Goal: Information Seeking & Learning: Learn about a topic

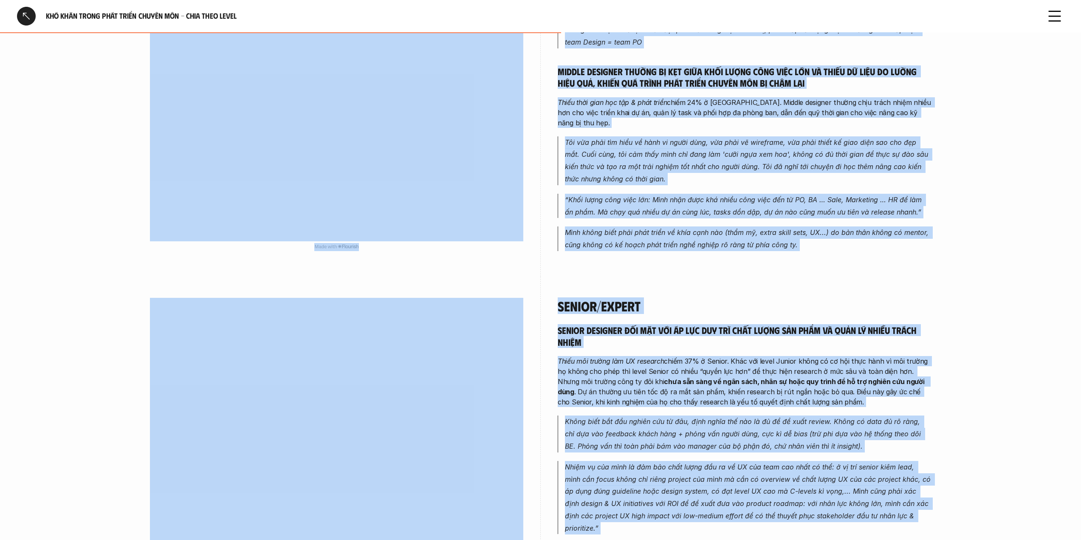
scroll to position [1317, 0]
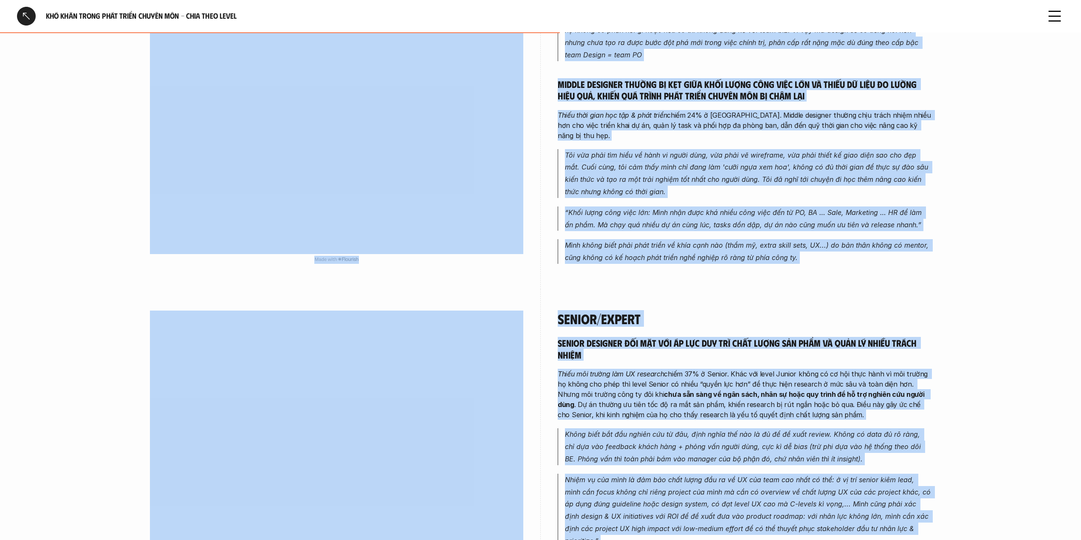
click at [935, 226] on div "overview Thiếu môi trường làm UX research là rào cản xuyên suốt mọi cấp độ, như…" at bounding box center [541, 11] width 816 height 2380
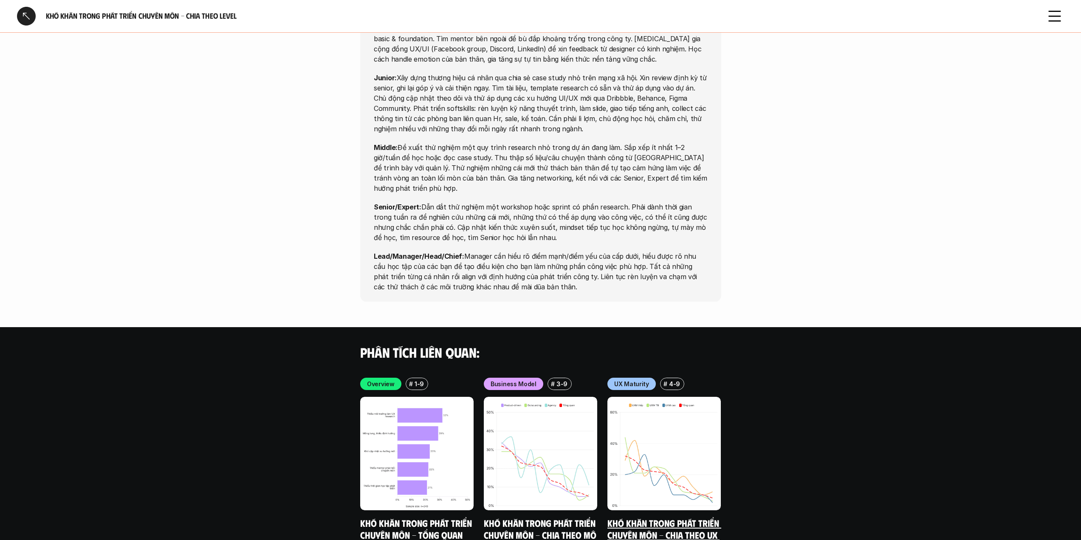
scroll to position [2555, 0]
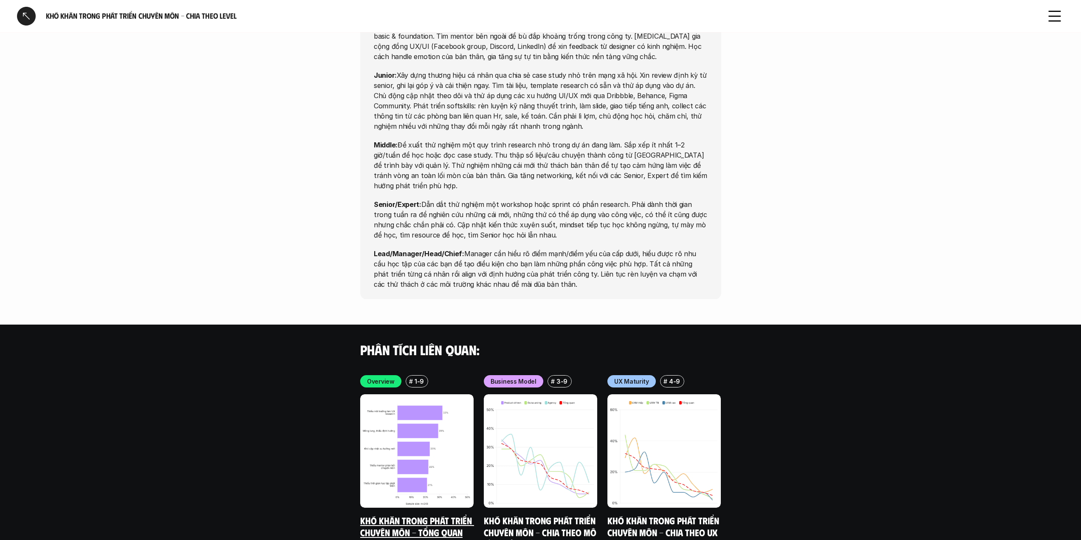
click at [402, 394] on img at bounding box center [416, 450] width 113 height 113
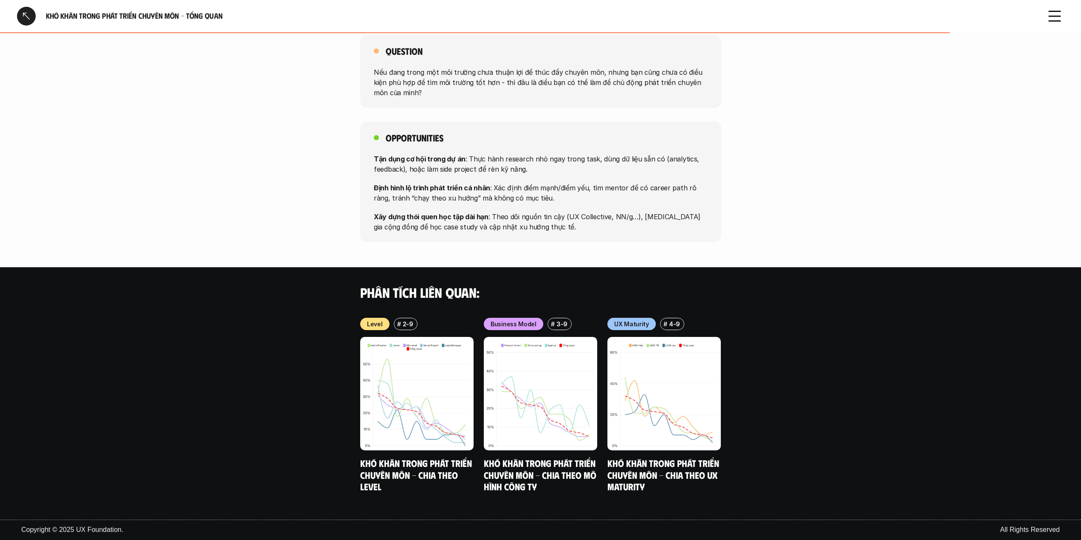
scroll to position [240, 0]
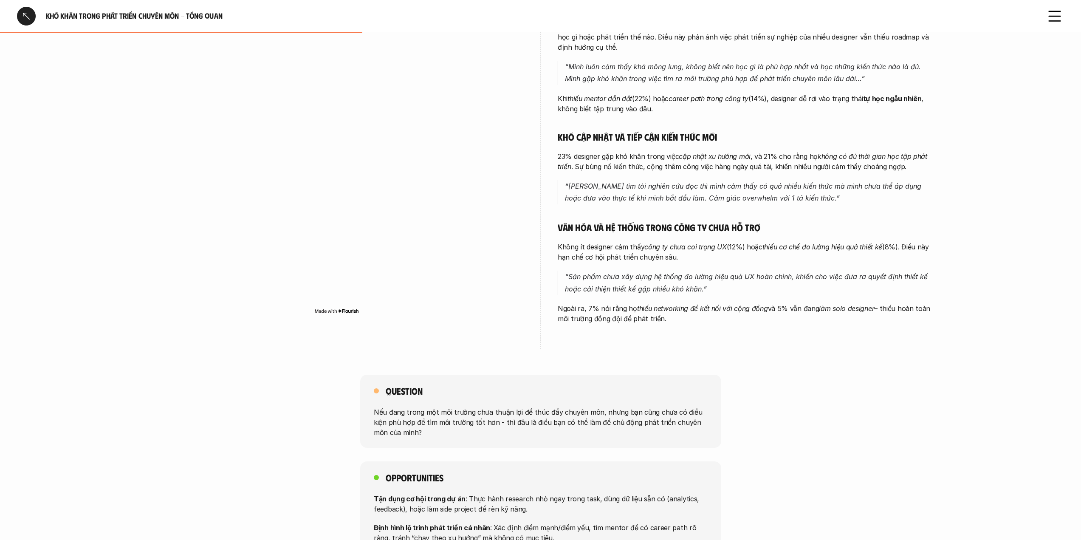
click at [25, 12] on div at bounding box center [26, 16] width 19 height 19
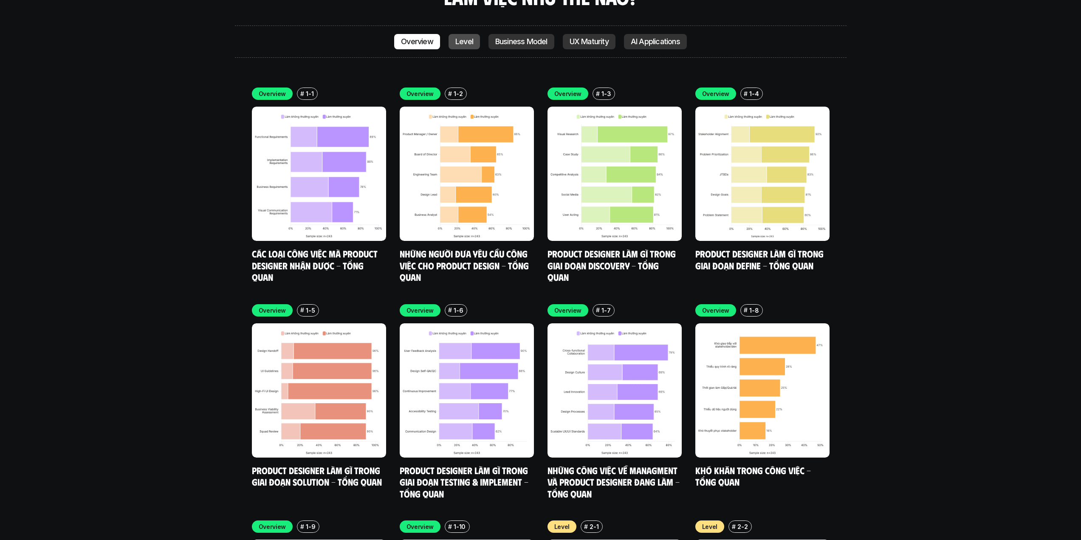
click at [469, 34] on link "Level" at bounding box center [464, 41] width 31 height 15
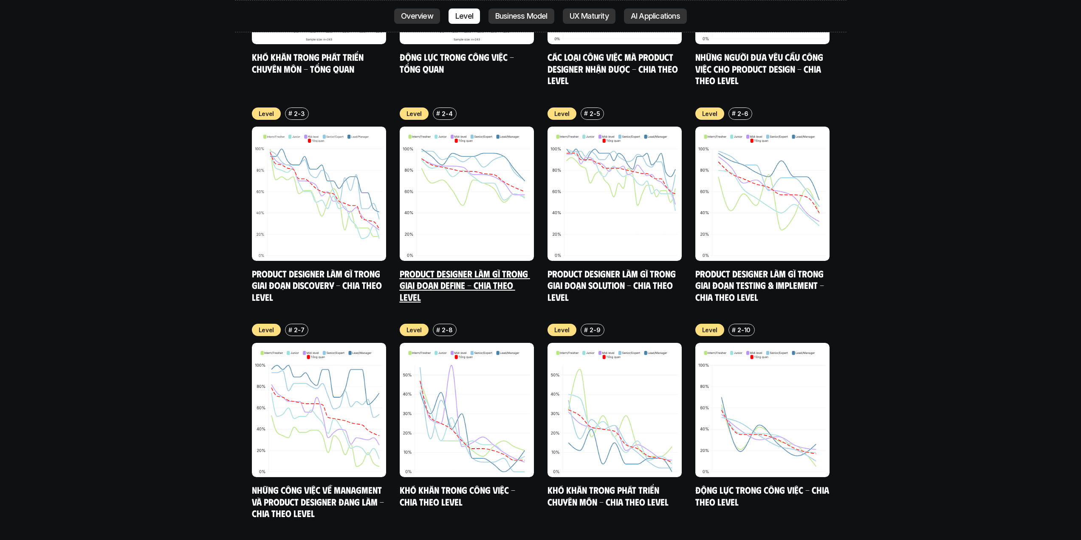
scroll to position [3335, 0]
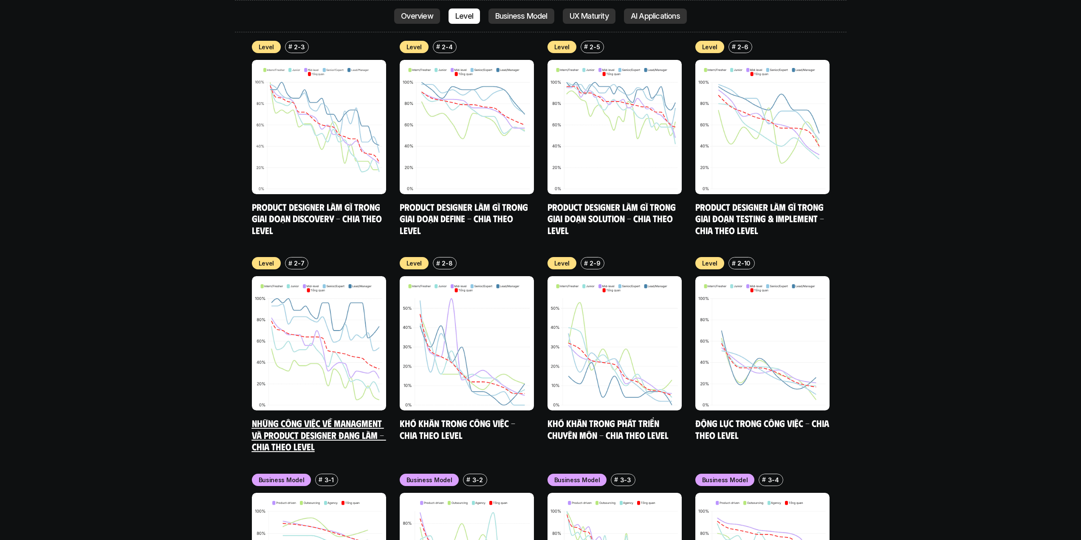
click at [316, 285] on img at bounding box center [319, 343] width 134 height 134
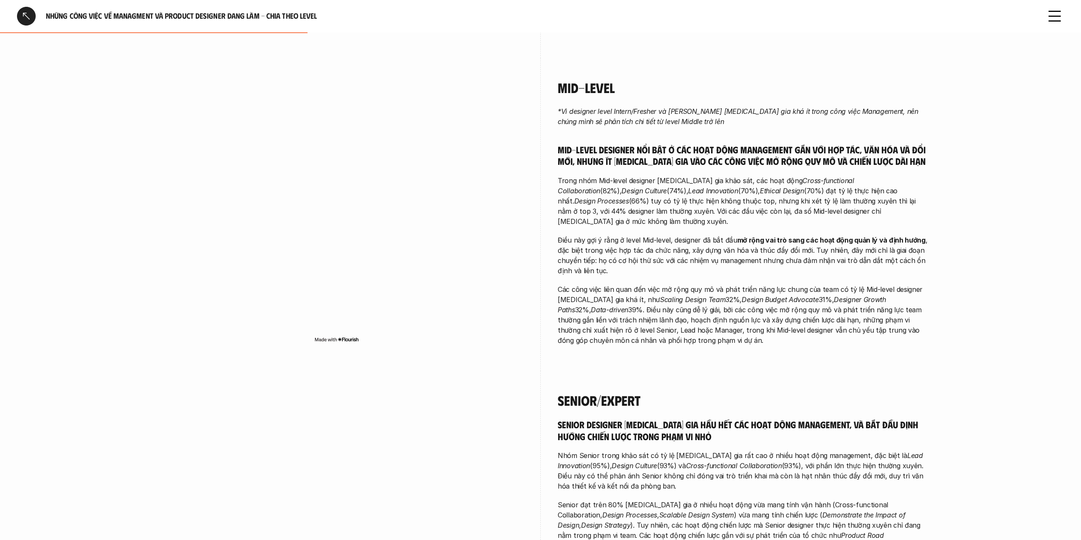
scroll to position [467, 0]
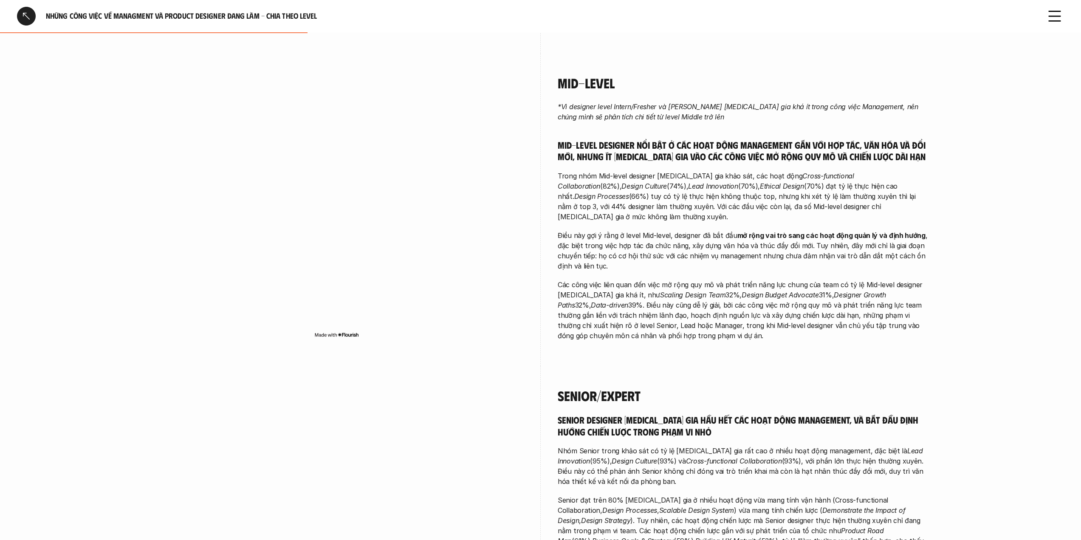
click at [1060, 11] on icon at bounding box center [1055, 16] width 19 height 19
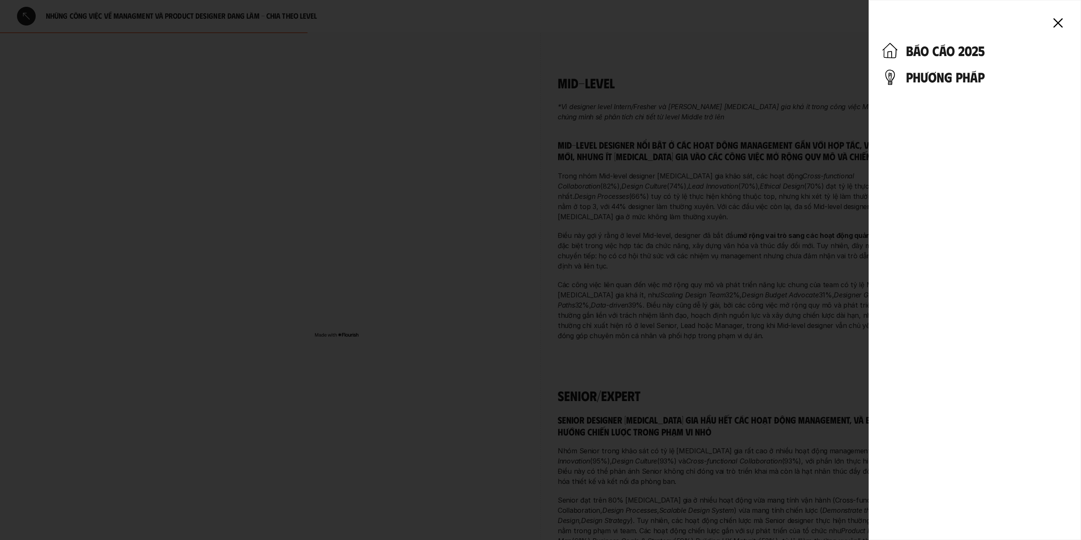
click at [812, 64] on div at bounding box center [540, 270] width 1081 height 540
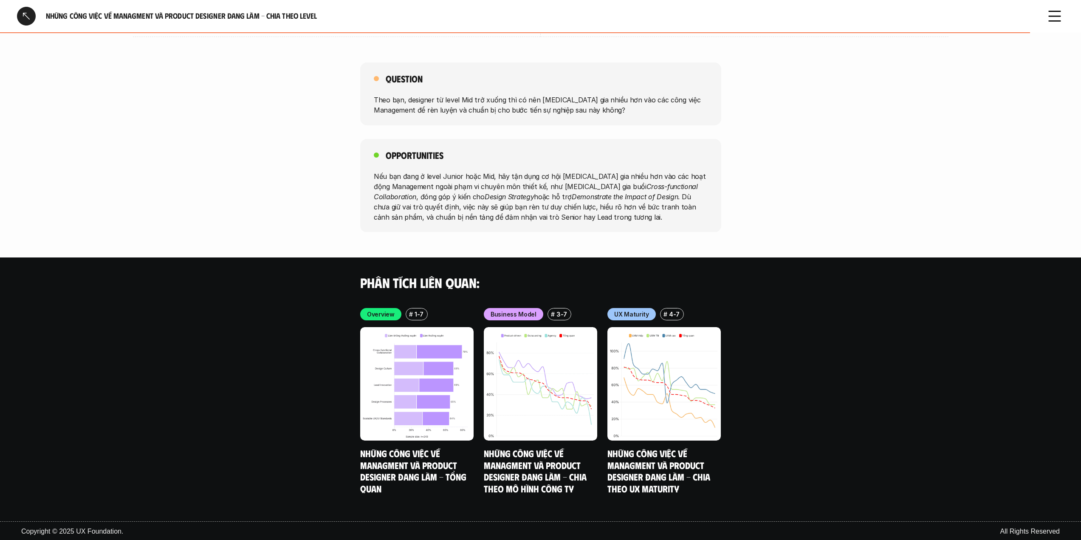
scroll to position [1453, 0]
click at [25, 21] on div at bounding box center [26, 16] width 19 height 19
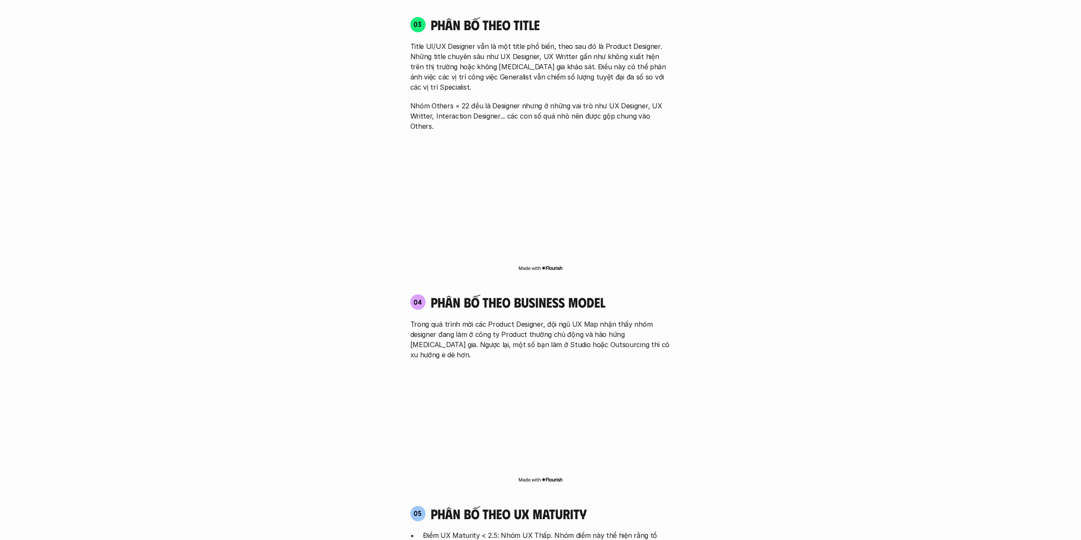
scroll to position [2638, 0]
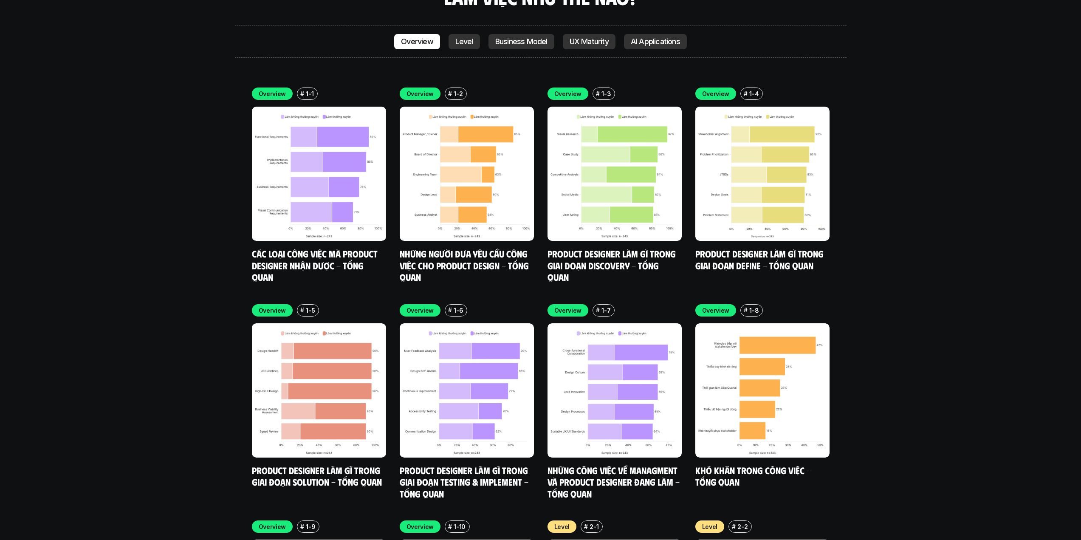
drag, startPoint x: 65, startPoint y: 0, endPoint x: 137, endPoint y: 75, distance: 104.0
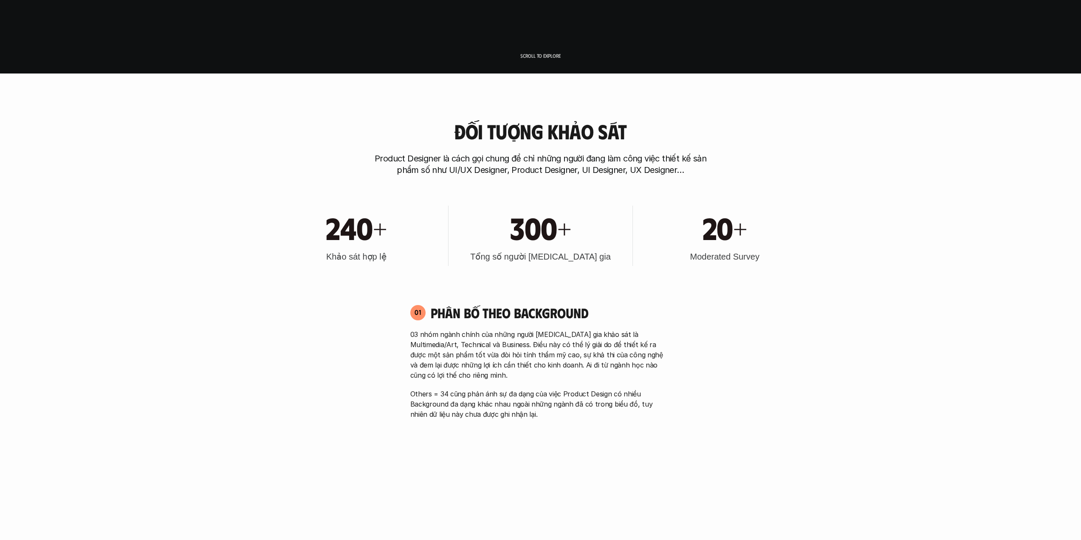
scroll to position [0, 0]
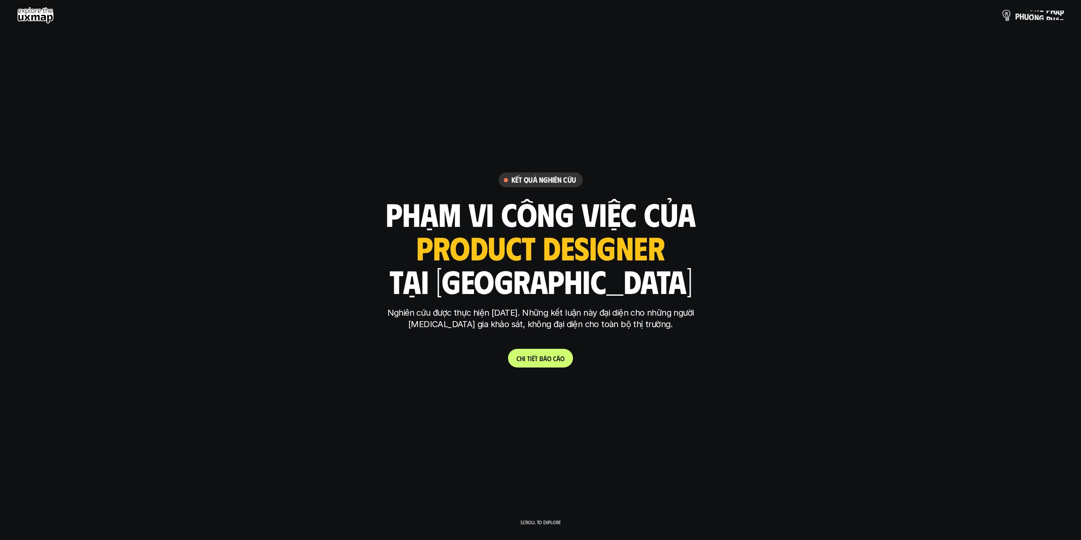
click at [1027, 16] on p "p h ư ơ n g p h á p" at bounding box center [1039, 15] width 49 height 9
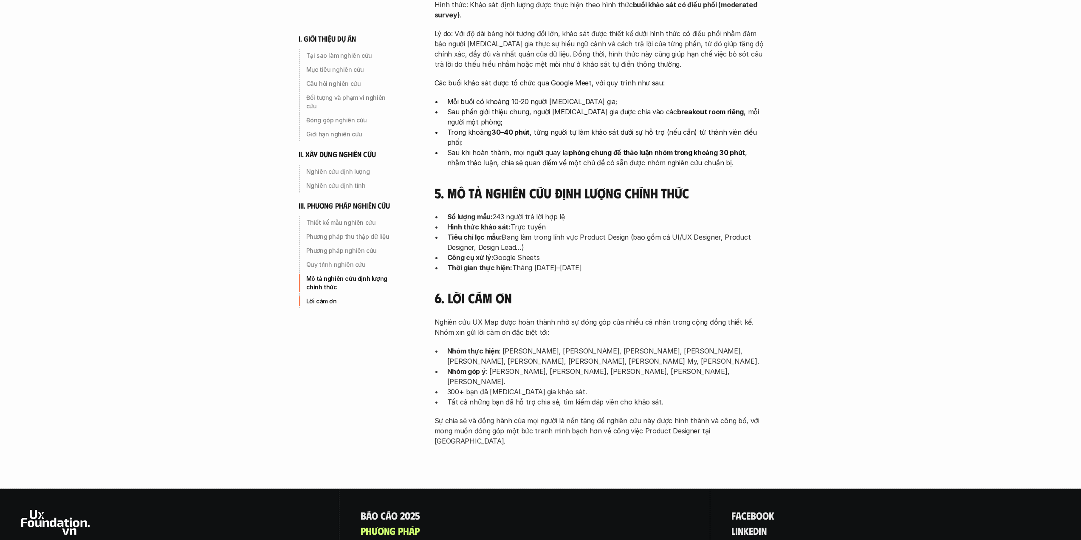
scroll to position [2588, 0]
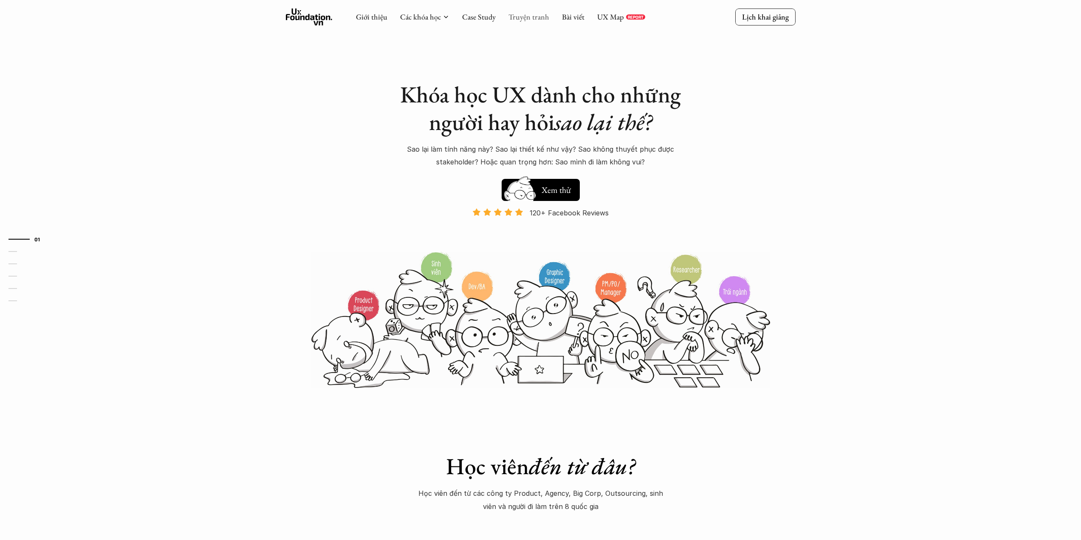
click at [521, 15] on link "Truyện tranh" at bounding box center [529, 17] width 41 height 10
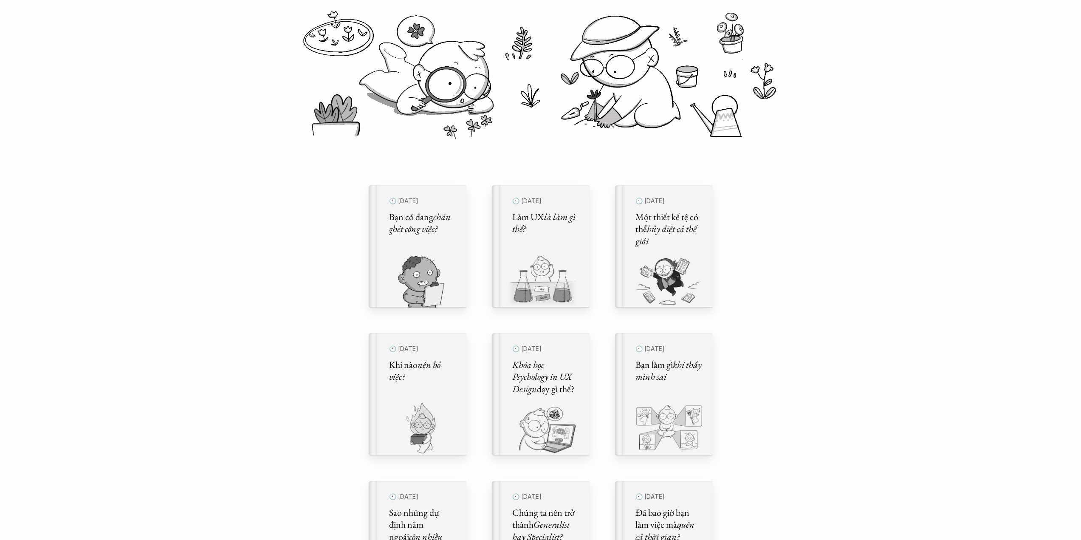
scroll to position [127, 0]
click at [438, 252] on div "🕙 29 thg 9, 2024 Bạn có đang chán ghét công việc?" at bounding box center [411, 246] width 67 height 112
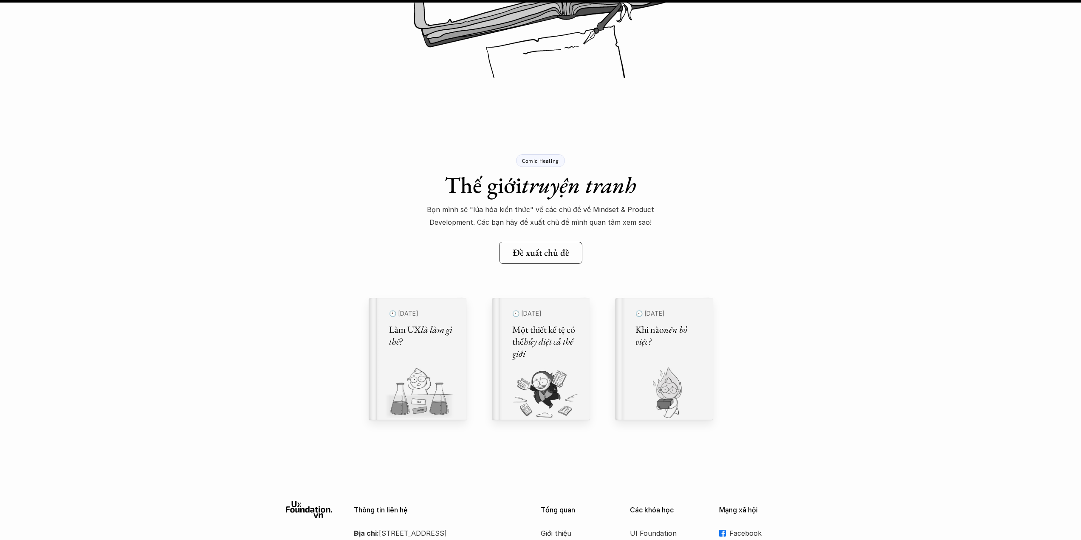
scroll to position [11174, 0]
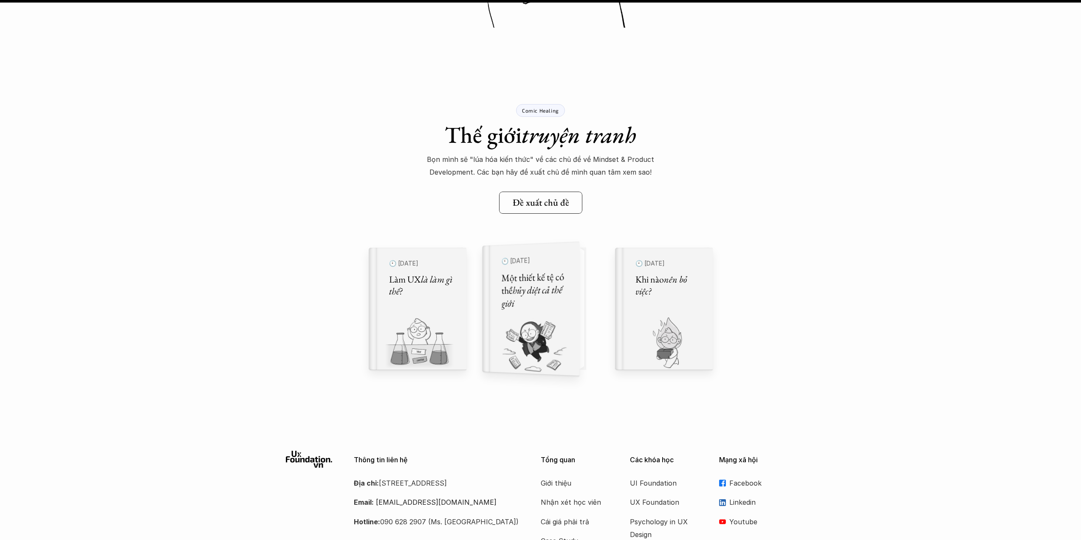
click at [569, 328] on div "🕙 30 thg 5, 2024 Một thiết kế tệ có thể hủy diệt cả thế giới" at bounding box center [536, 308] width 88 height 135
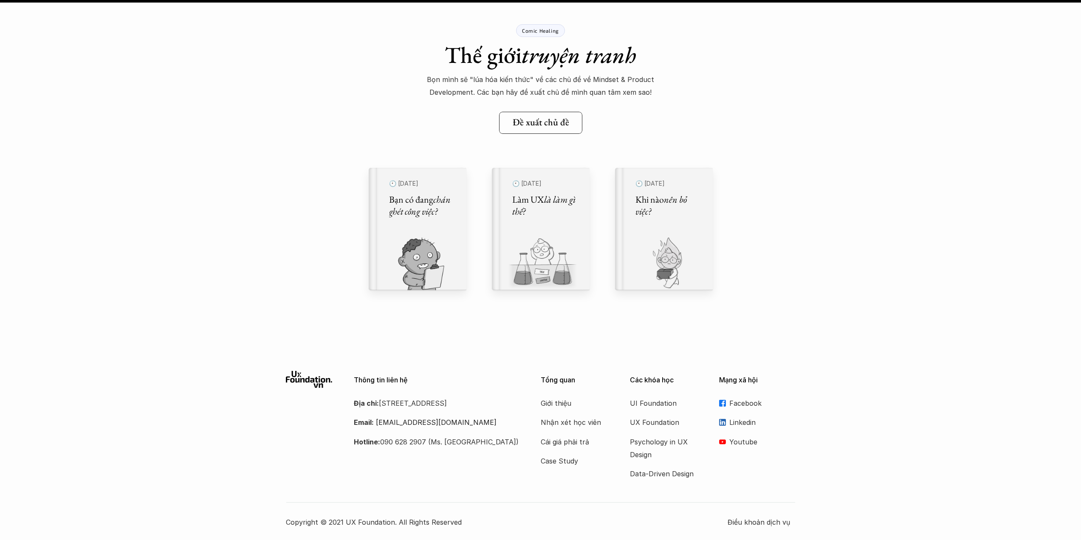
scroll to position [7909, 0]
